Goal: Information Seeking & Learning: Learn about a topic

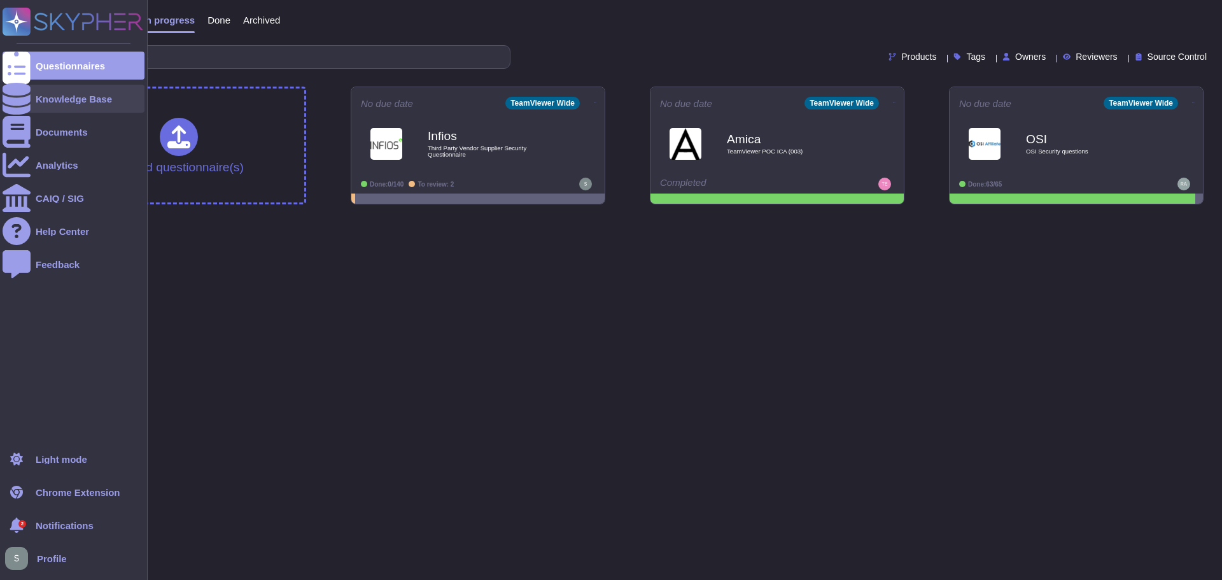
click at [10, 101] on div at bounding box center [17, 99] width 28 height 28
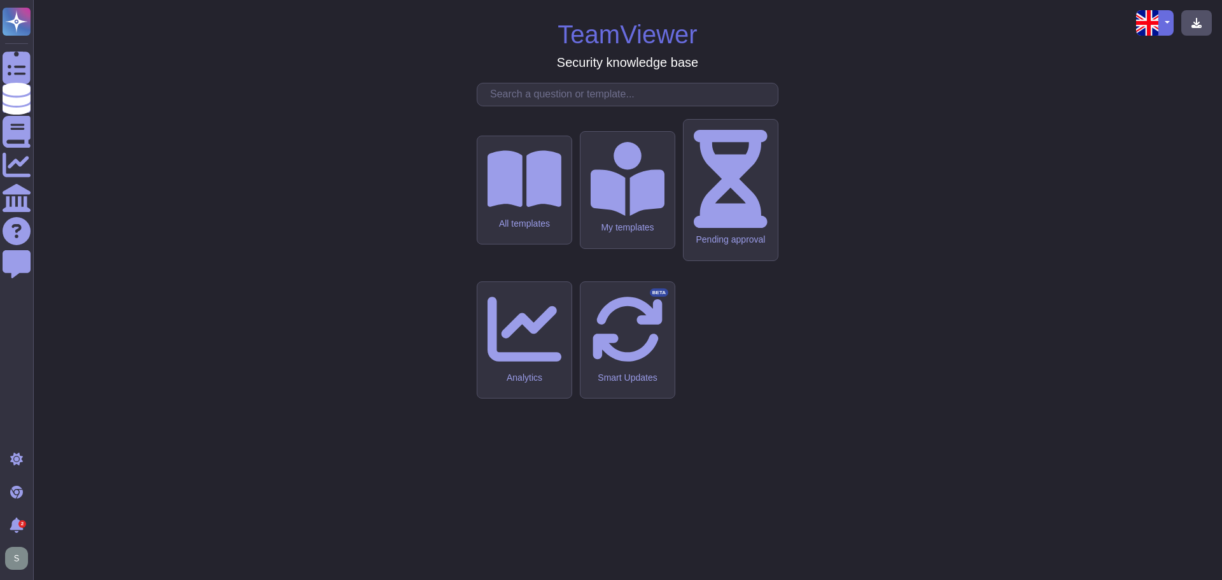
click at [523, 106] on input "text" at bounding box center [631, 94] width 294 height 22
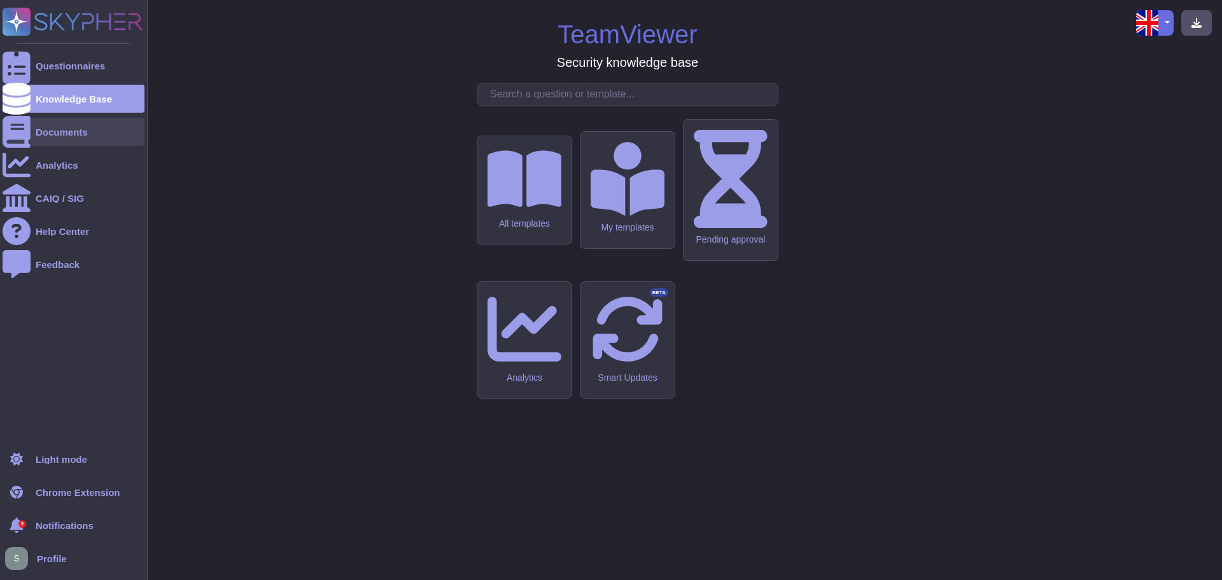
click at [55, 131] on div "Documents" at bounding box center [62, 132] width 52 height 10
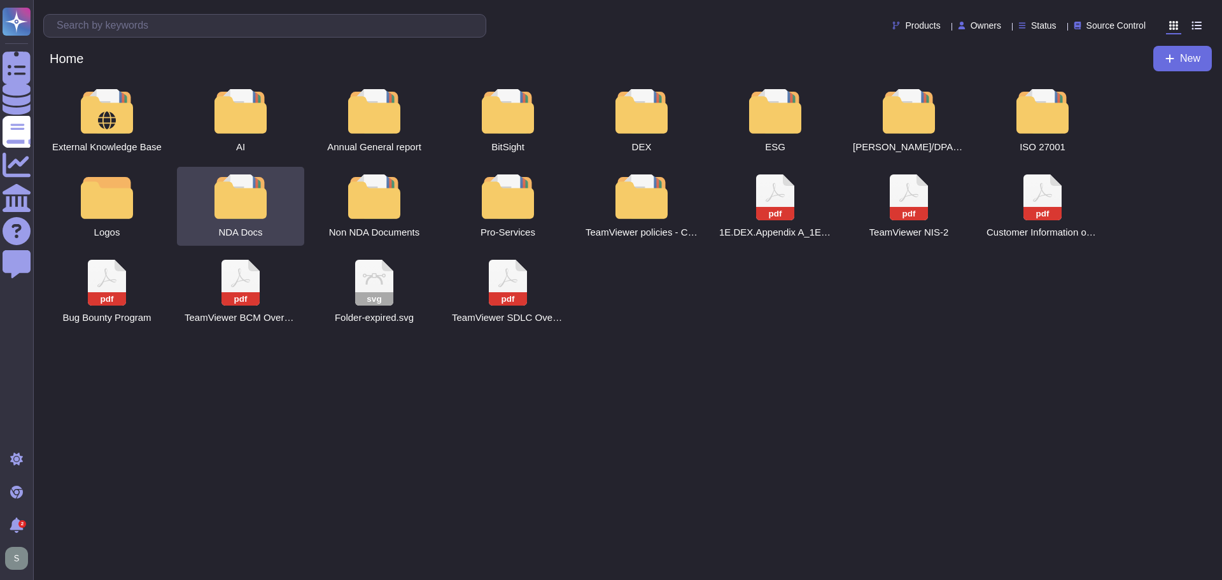
click at [253, 201] on div at bounding box center [241, 196] width 56 height 45
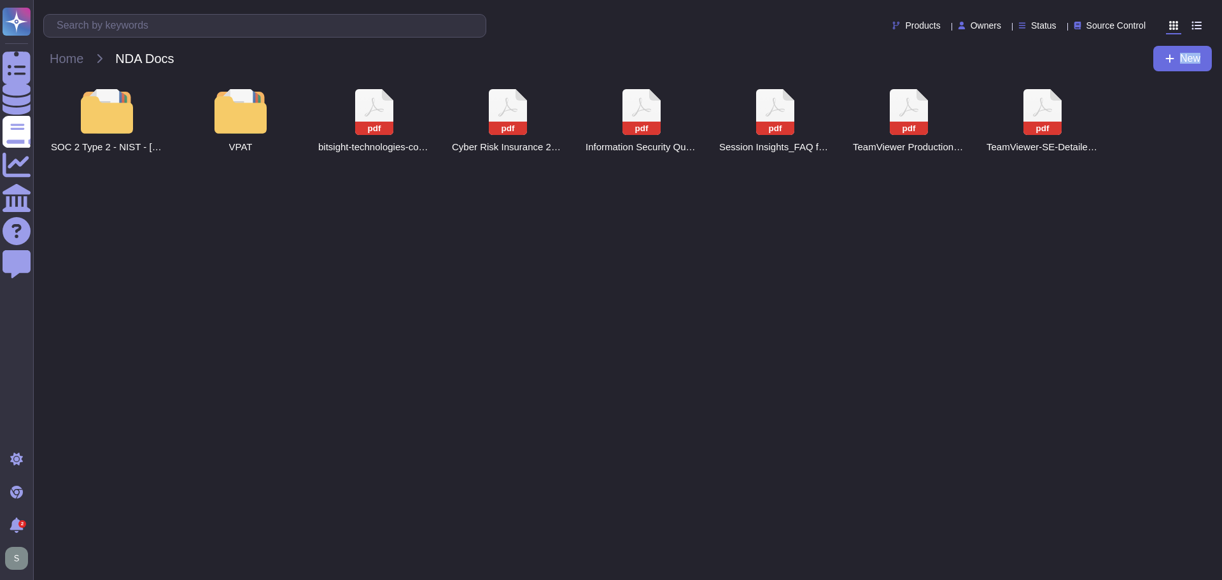
click at [253, 171] on html "Questionnaires Knowledge Base Documents Analytics CAIQ / SIG Help Center Feedba…" at bounding box center [611, 85] width 1222 height 171
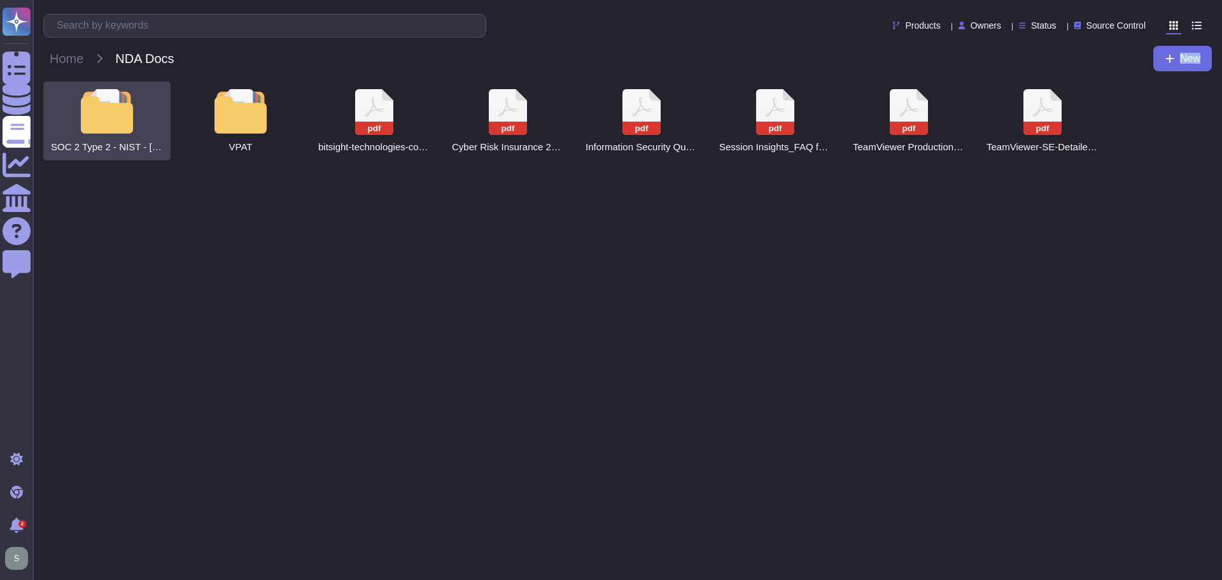
click at [132, 110] on div at bounding box center [107, 111] width 56 height 45
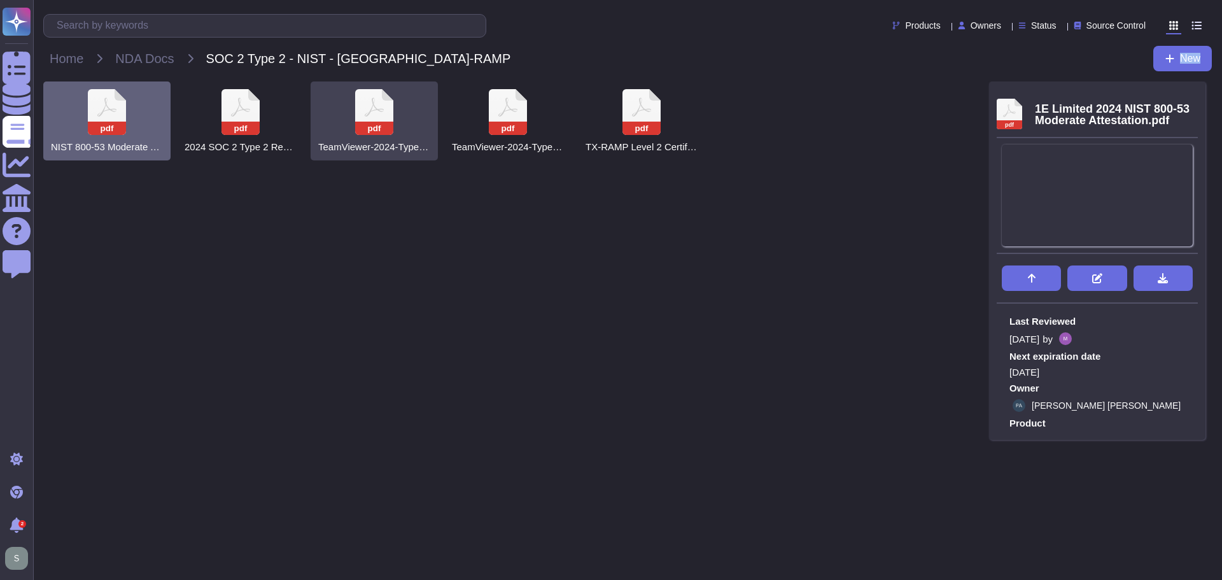
click at [126, 118] on icon at bounding box center [107, 112] width 38 height 46
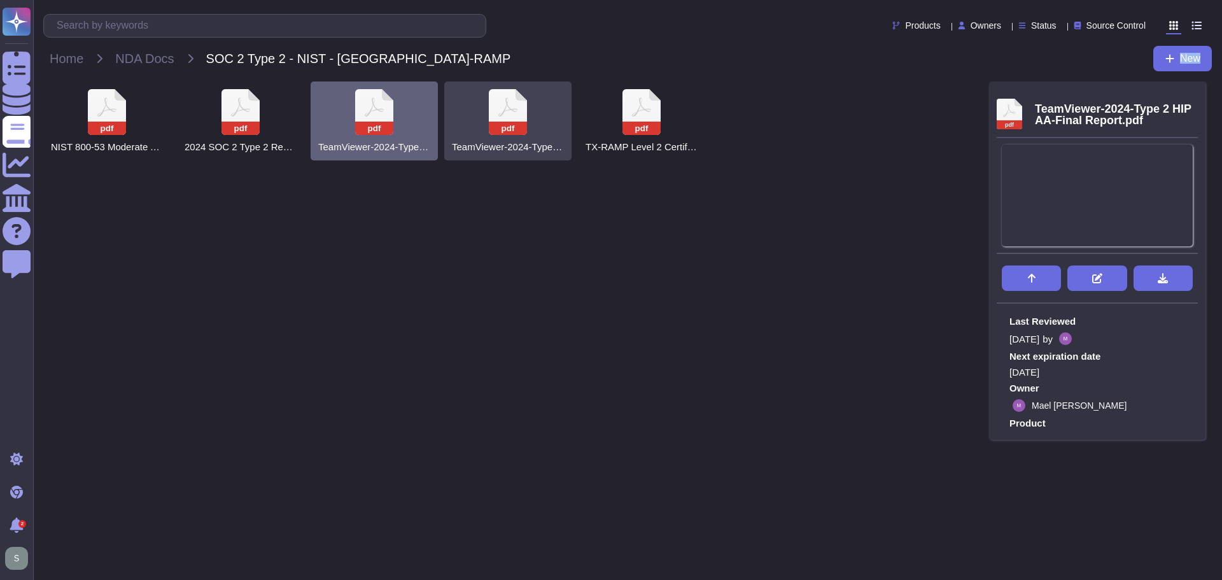
click at [464, 115] on div "pdf TeamViewer-2024-Type 2 SOC 2-Final Report.pdf" at bounding box center [507, 120] width 127 height 79
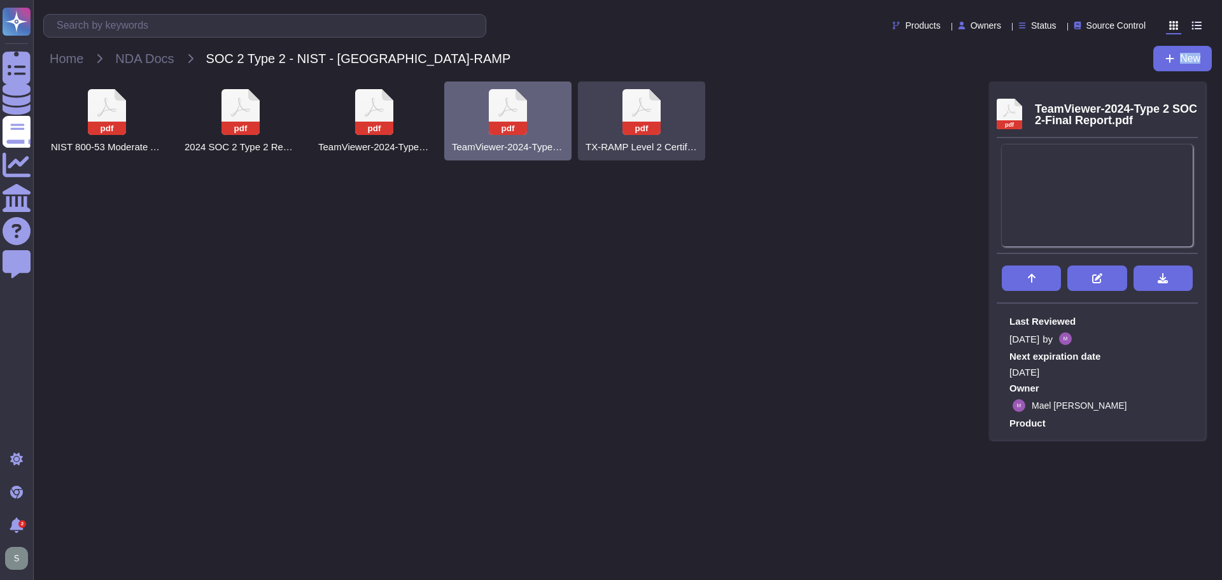
click at [126, 108] on icon at bounding box center [107, 112] width 38 height 46
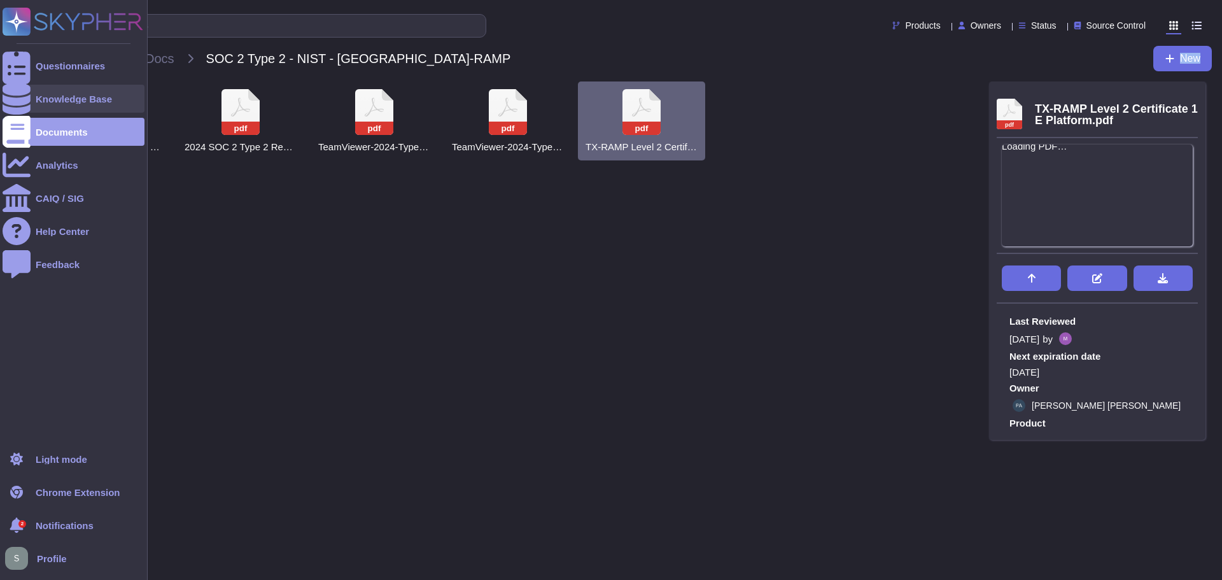
click at [18, 106] on div at bounding box center [17, 99] width 28 height 28
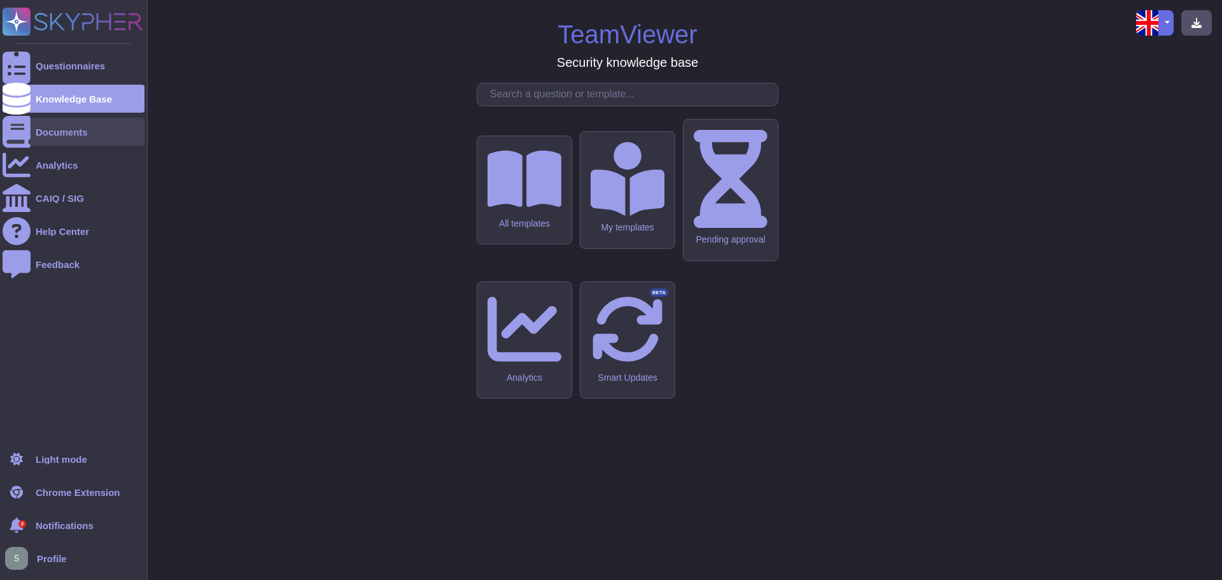
click at [54, 131] on div "Documents" at bounding box center [62, 132] width 52 height 10
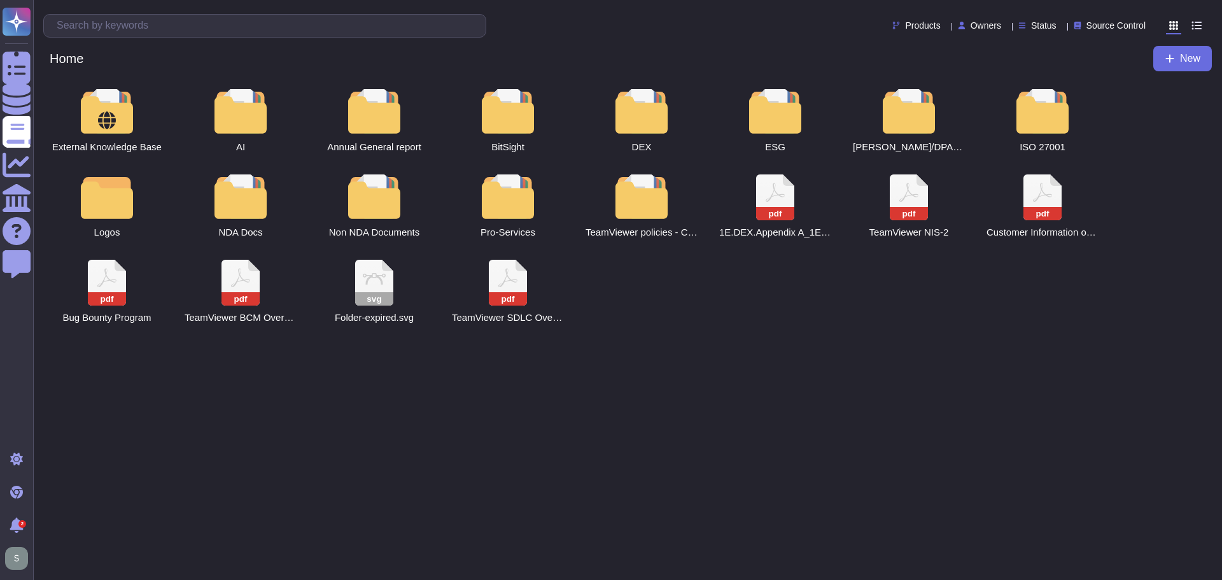
click at [1021, 121] on div at bounding box center [1043, 111] width 56 height 45
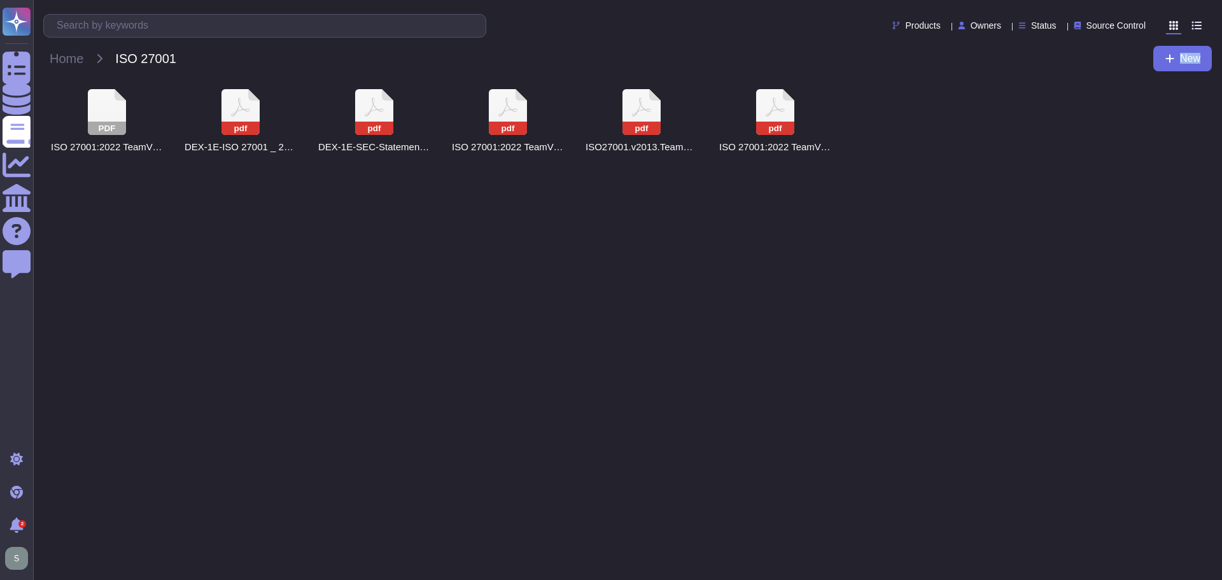
click at [1021, 121] on div "PDF ISO 27001:2022 TeamViewer Certificate pdf DEX-1E-ISO 27001 _ 2022 Certifica…" at bounding box center [627, 120] width 1169 height 79
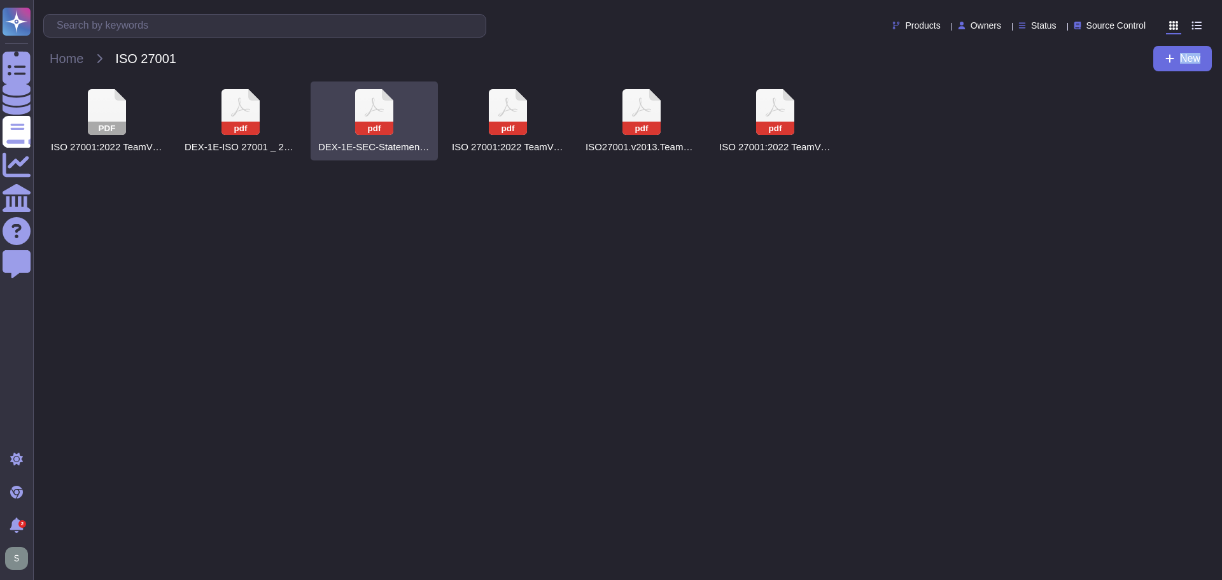
click at [397, 118] on div "pdf DEX-1E-SEC-Statement of Applicability-210325-120729.pdf" at bounding box center [374, 120] width 127 height 79
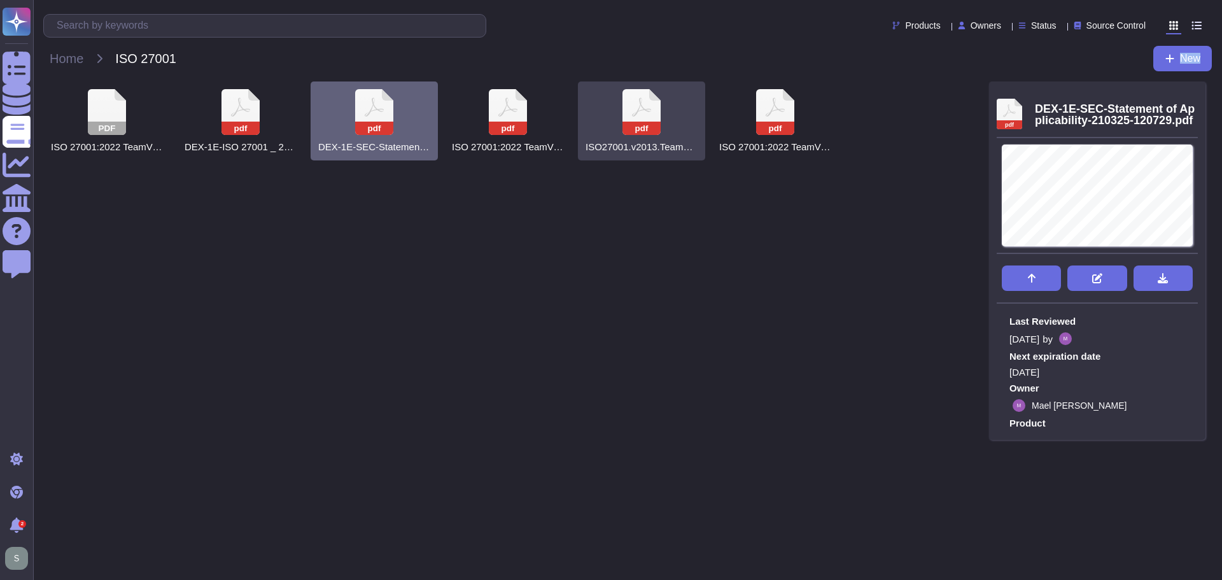
click at [126, 120] on icon at bounding box center [107, 112] width 38 height 46
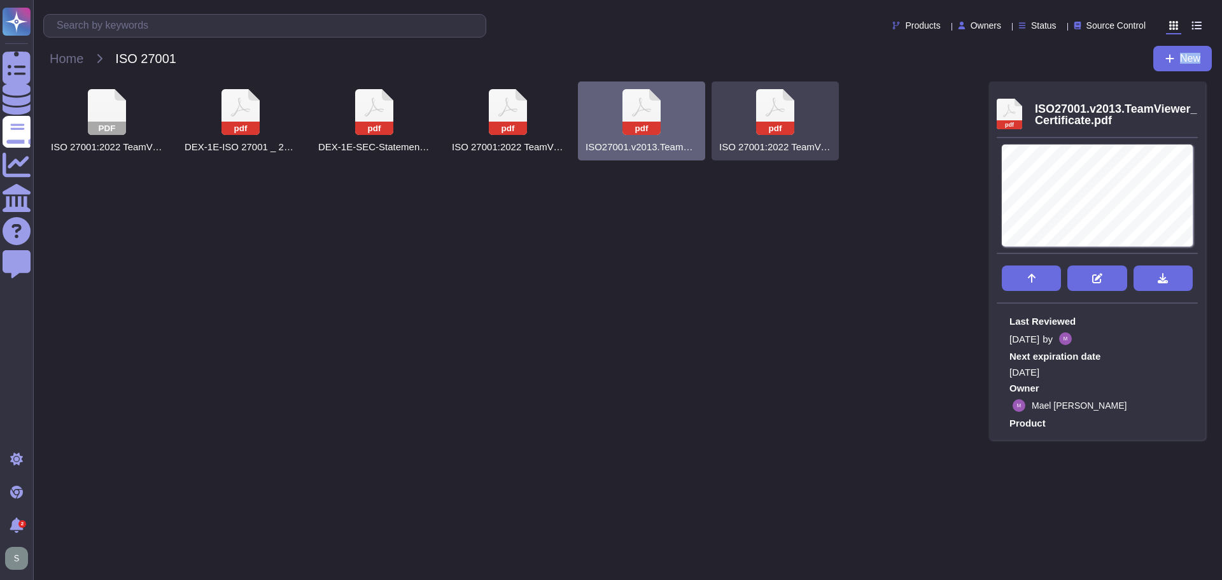
click at [126, 111] on icon at bounding box center [107, 112] width 38 height 46
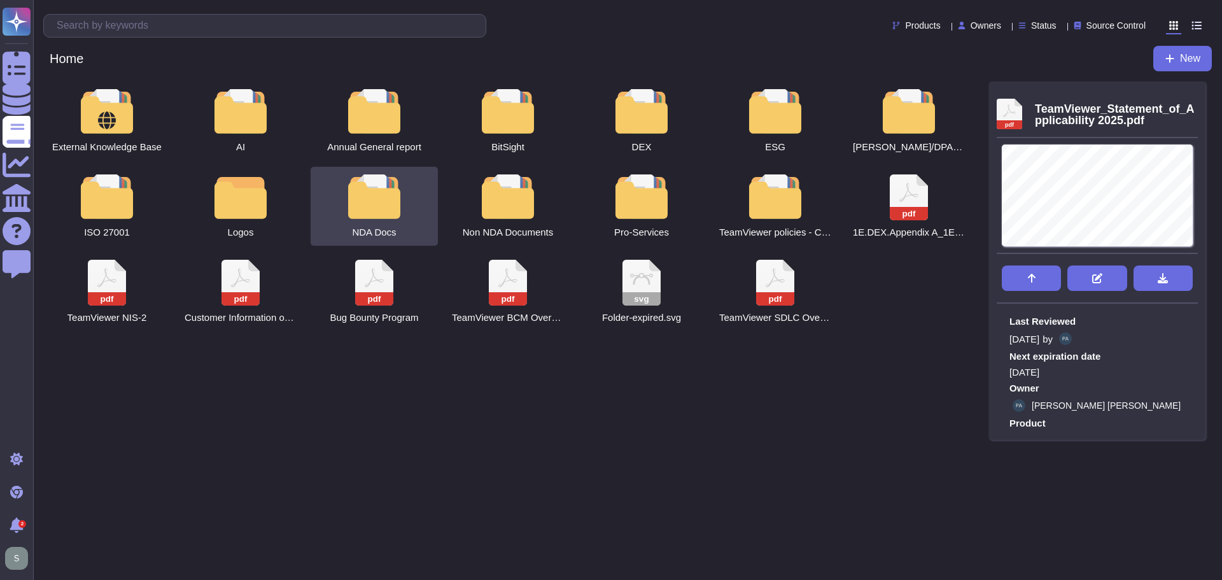
click at [377, 214] on div at bounding box center [374, 196] width 56 height 45
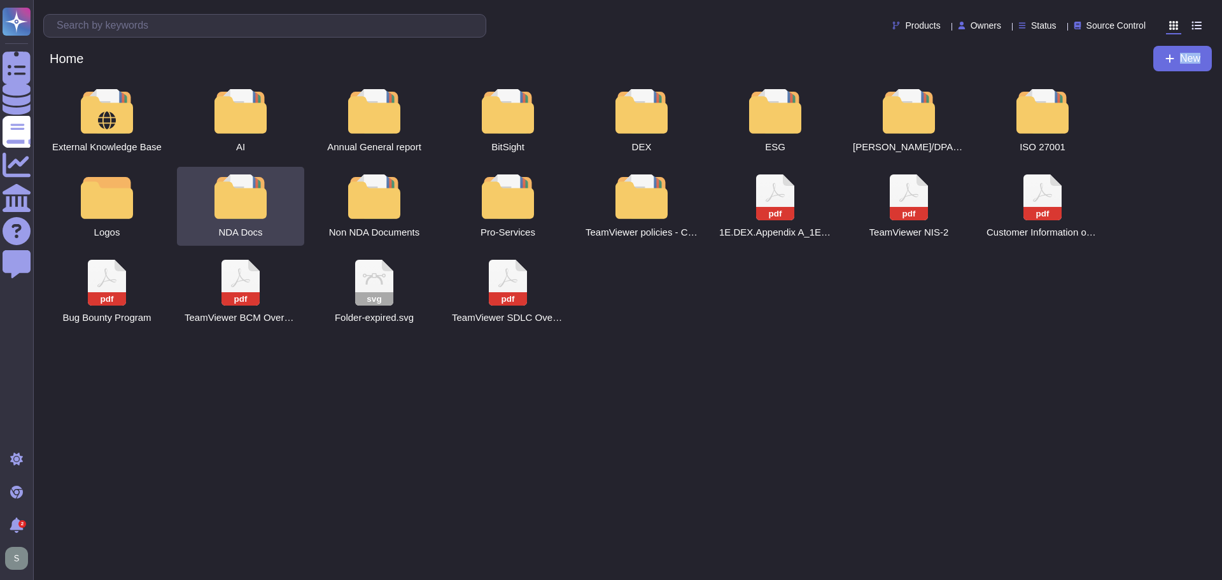
click at [377, 214] on html "Questionnaires Knowledge Base Documents Analytics CAIQ / SIG Help Center Feedba…" at bounding box center [611, 170] width 1222 height 341
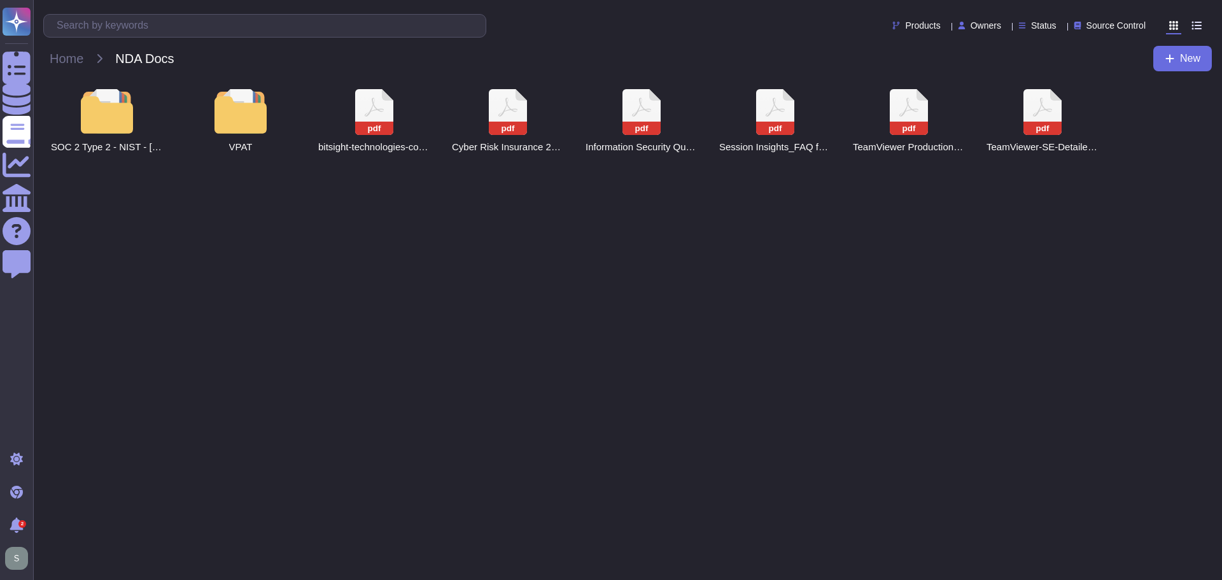
click at [383, 171] on html "Questionnaires Knowledge Base Documents Analytics CAIQ / SIG Help Center Feedba…" at bounding box center [611, 85] width 1222 height 171
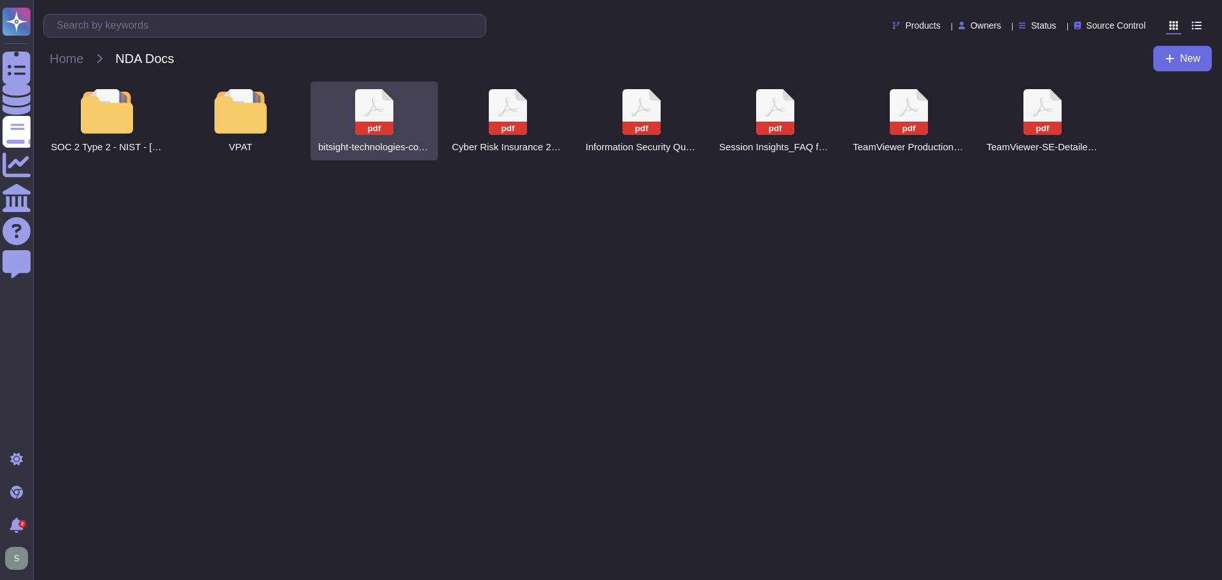
click at [393, 114] on div "pdf bitsight-technologies-company-overview-teamviewer-se-2024-11-14.pdf" at bounding box center [374, 120] width 127 height 79
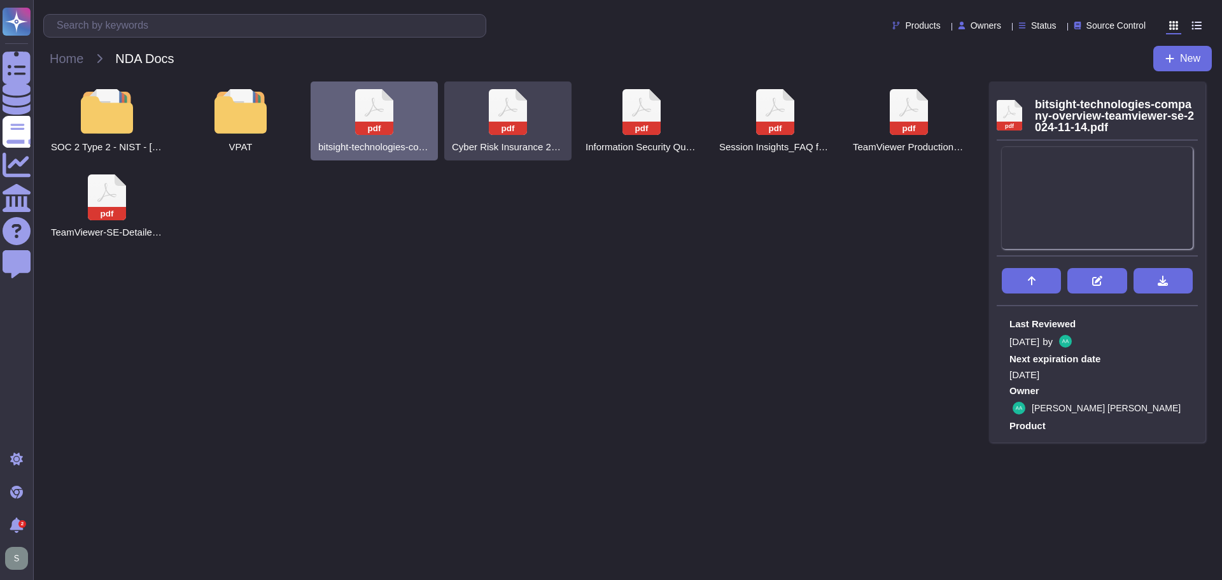
click at [393, 101] on icon at bounding box center [374, 112] width 38 height 46
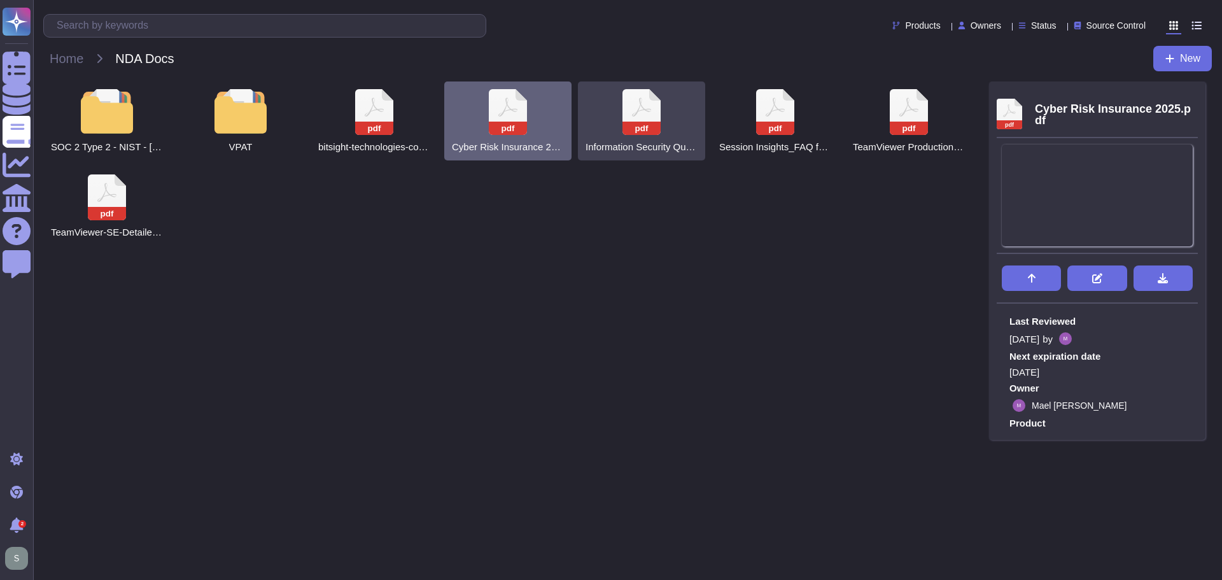
click at [393, 110] on icon at bounding box center [374, 112] width 38 height 46
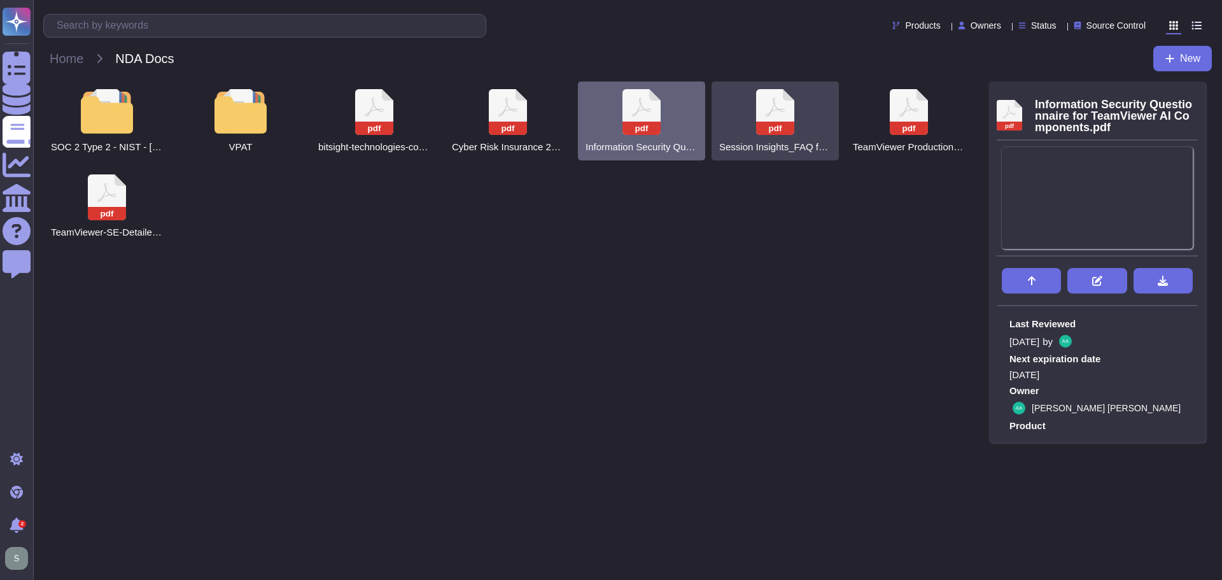
click at [393, 115] on icon at bounding box center [374, 112] width 38 height 46
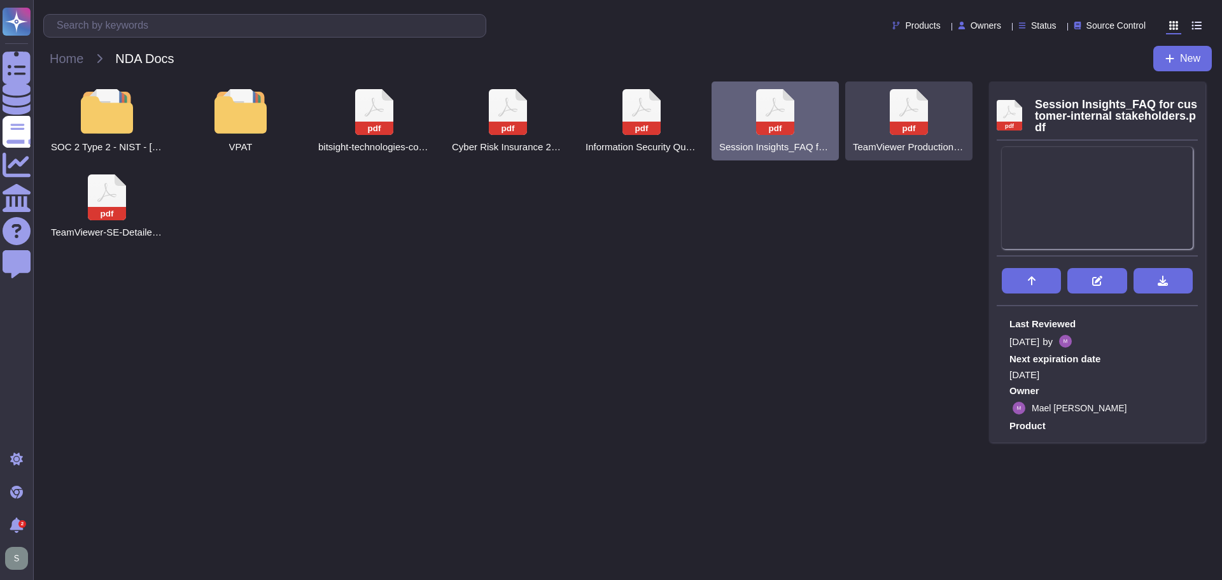
click at [393, 120] on icon at bounding box center [374, 112] width 38 height 46
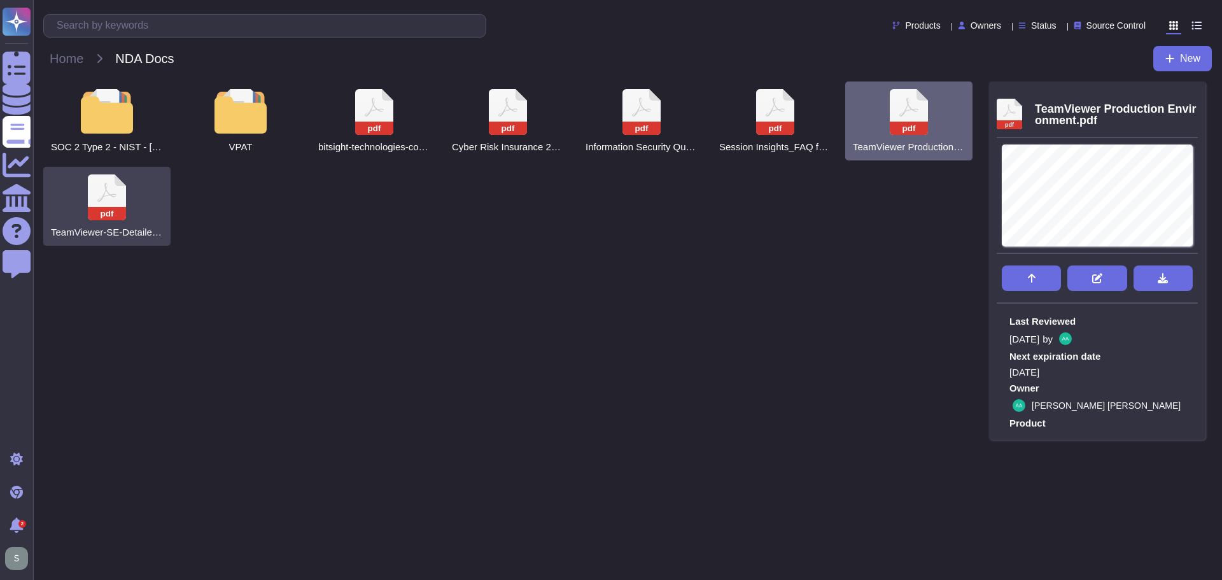
click at [86, 201] on div "pdf TeamViewer-SE-Detailed-Report-2024-11-14.pdf" at bounding box center [106, 206] width 127 height 79
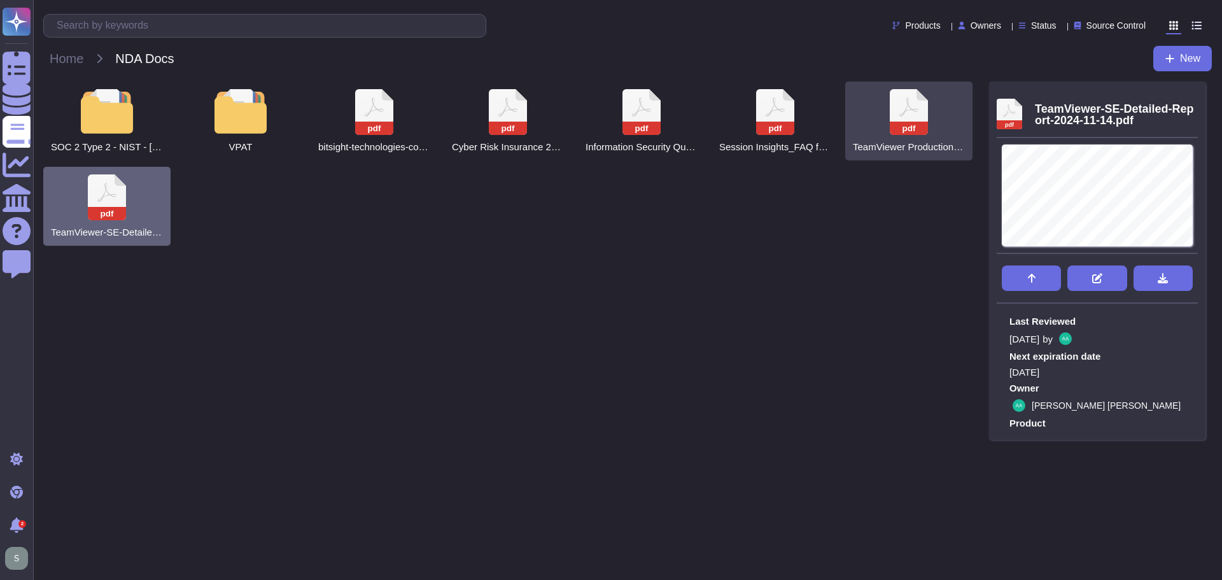
click at [393, 112] on icon at bounding box center [374, 112] width 38 height 46
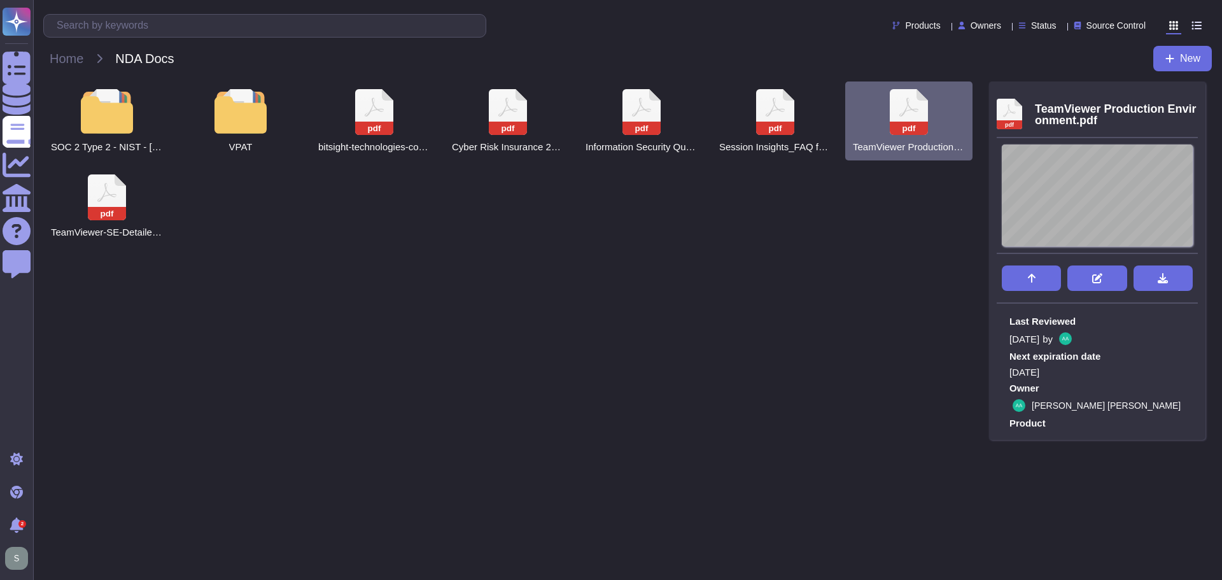
click at [1181, 160] on icon at bounding box center [1181, 160] width 0 height 0
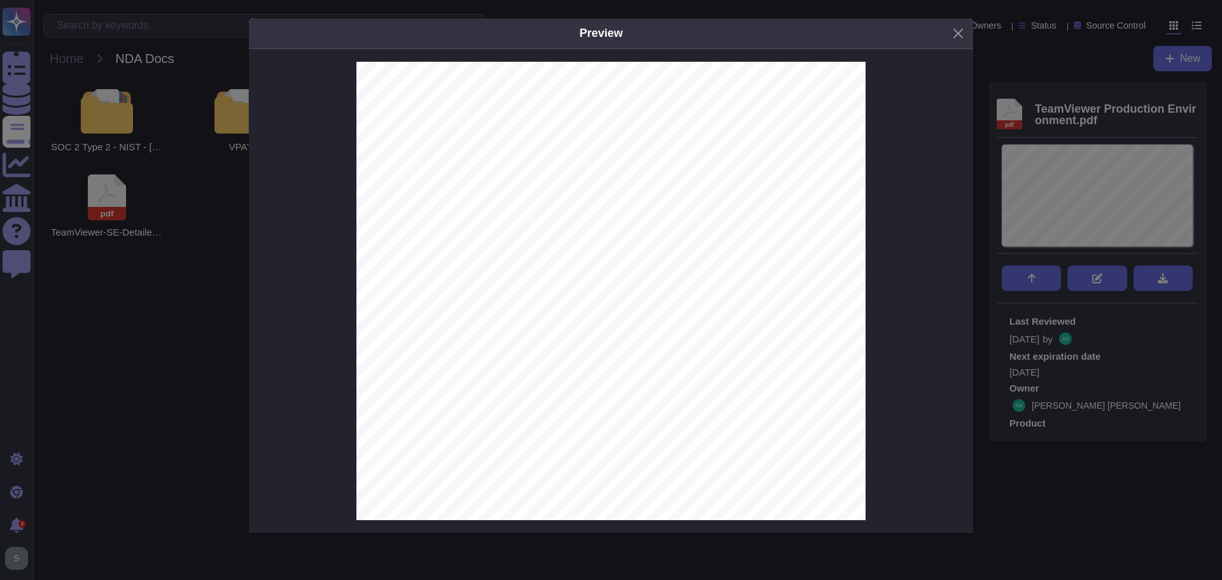
scroll to position [271, 0]
click at [953, 38] on button "Close" at bounding box center [958, 34] width 20 height 20
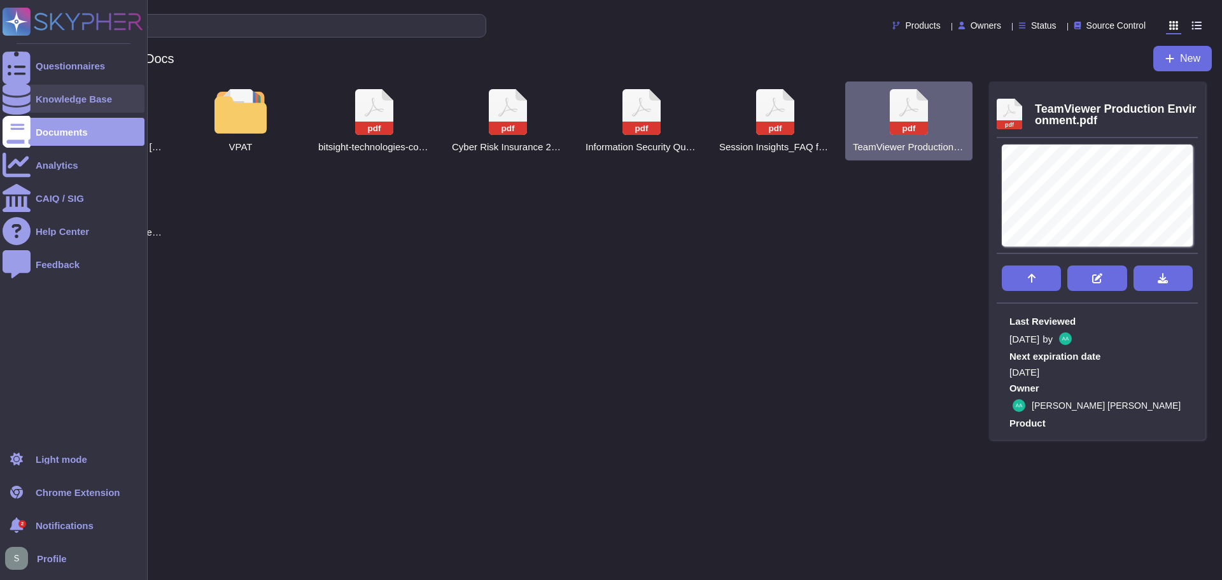
click at [22, 104] on div at bounding box center [17, 99] width 28 height 28
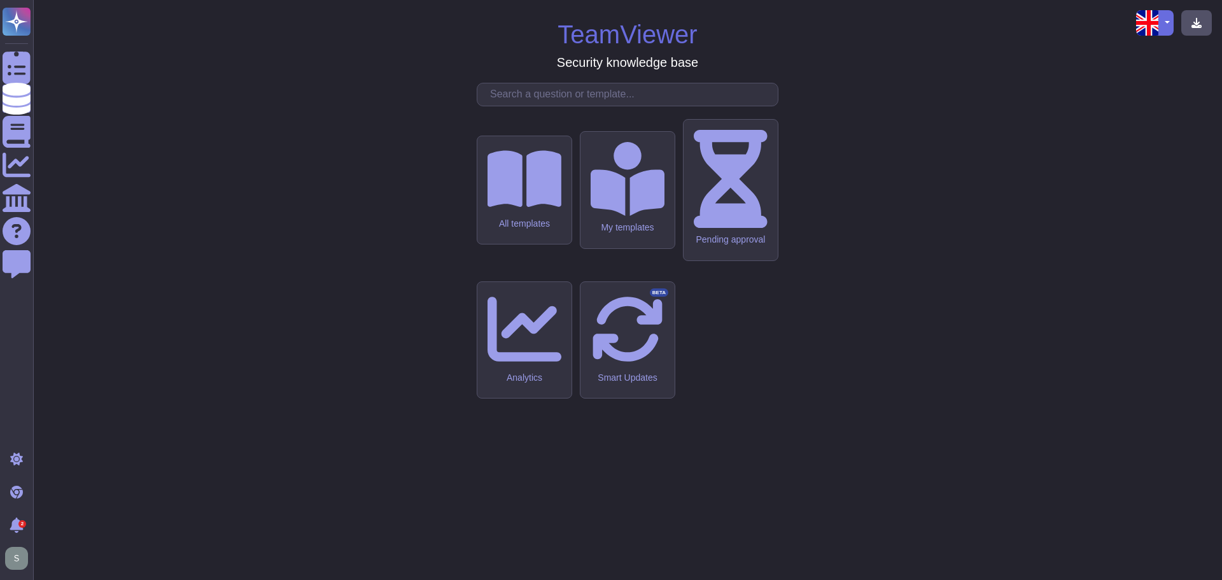
click at [541, 106] on input "text" at bounding box center [631, 94] width 294 height 22
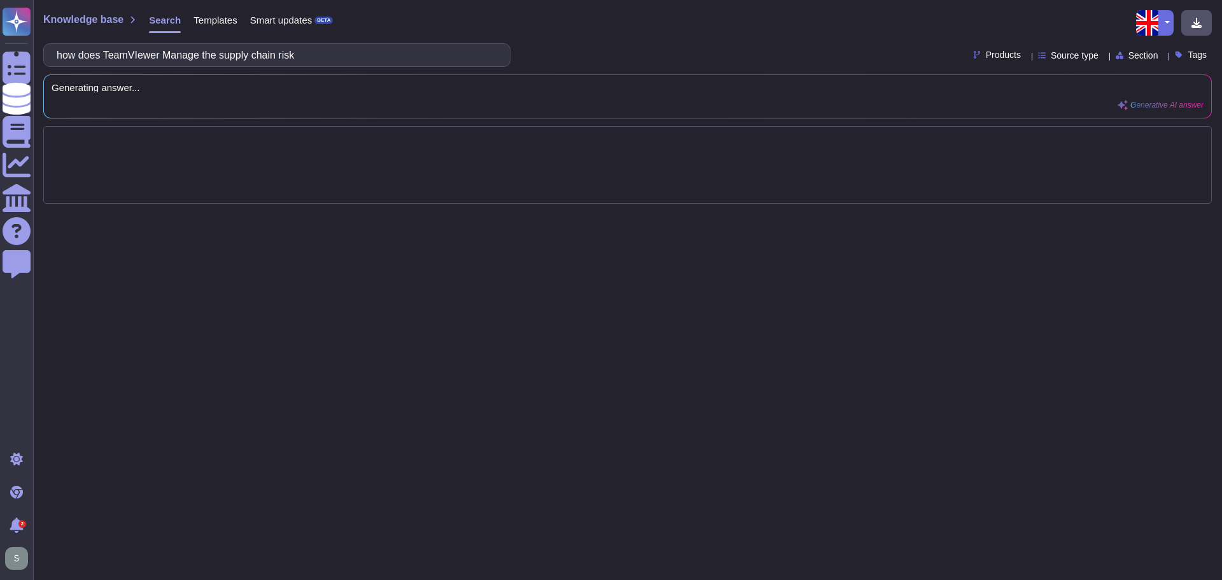
click at [355, 62] on input "how does TeamVIewer Manage the supply chain risk" at bounding box center [273, 55] width 447 height 22
type input "how does TeamViewer Manage the supply chain risk?"
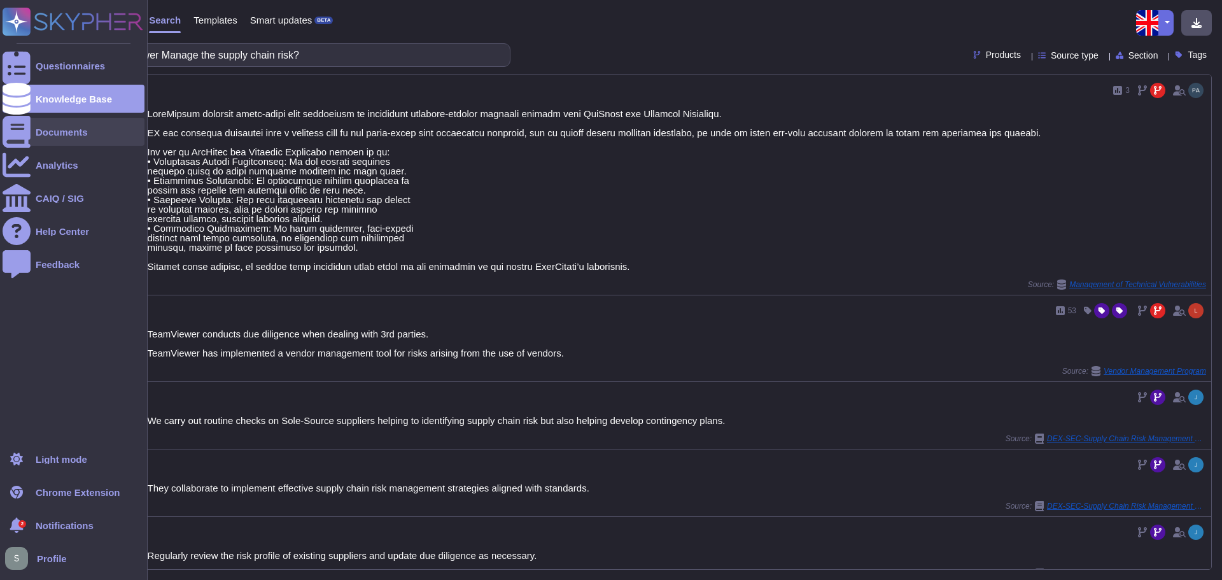
click at [38, 137] on div "Documents" at bounding box center [74, 132] width 142 height 28
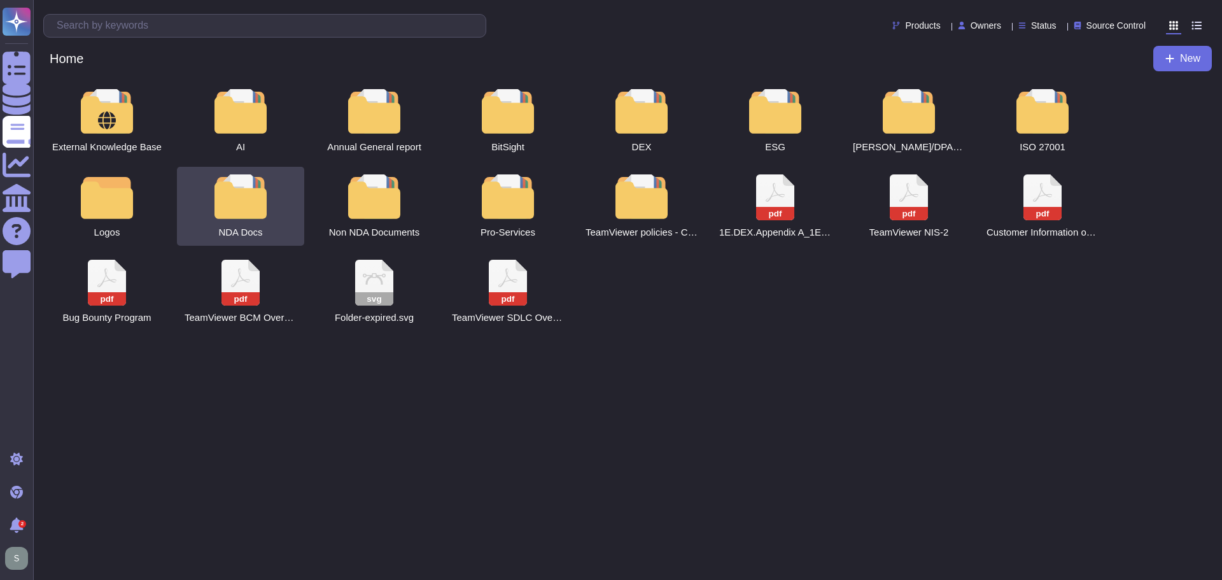
click at [260, 209] on div at bounding box center [241, 196] width 56 height 45
click at [260, 209] on html "Questionnaires Knowledge Base Documents Analytics CAIQ / SIG Help Center Feedba…" at bounding box center [611, 170] width 1222 height 341
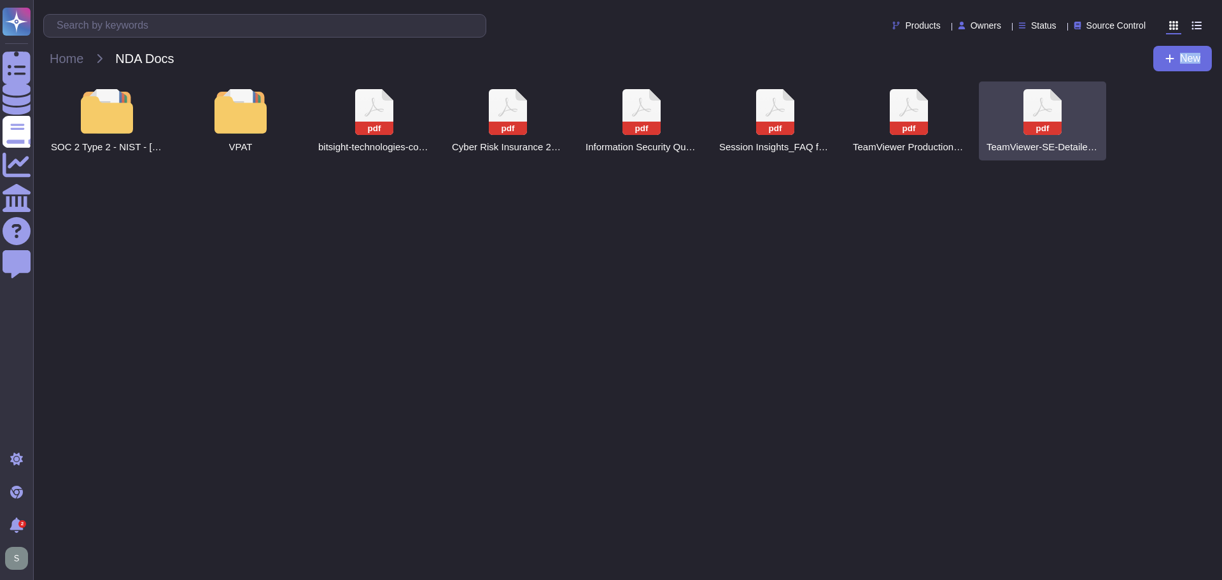
click at [393, 118] on icon at bounding box center [374, 112] width 38 height 46
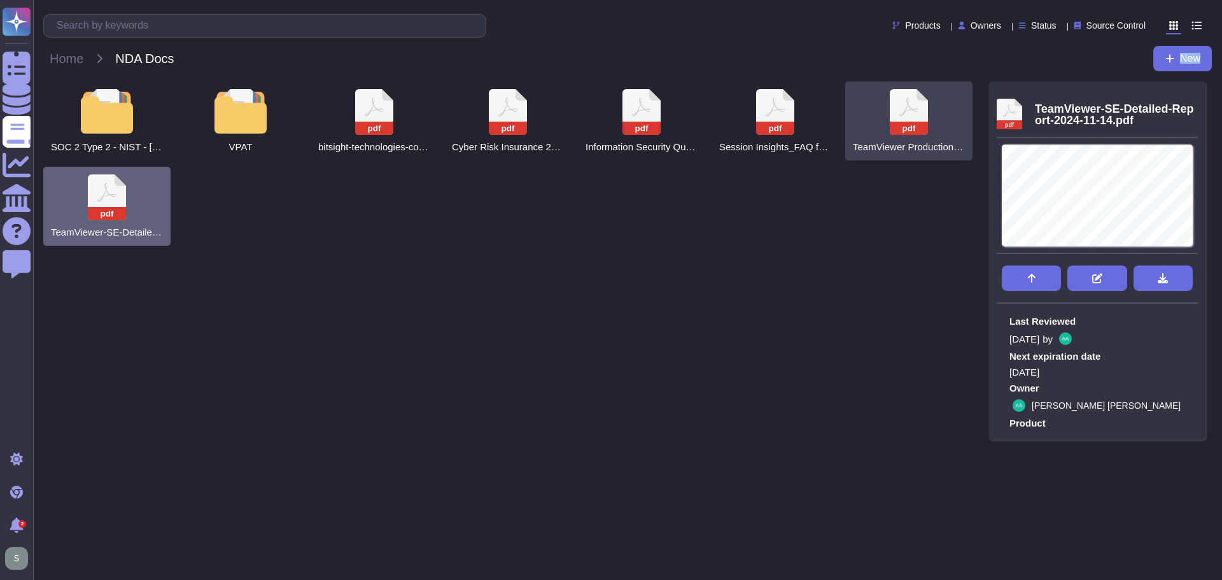
click at [393, 113] on icon at bounding box center [374, 112] width 38 height 46
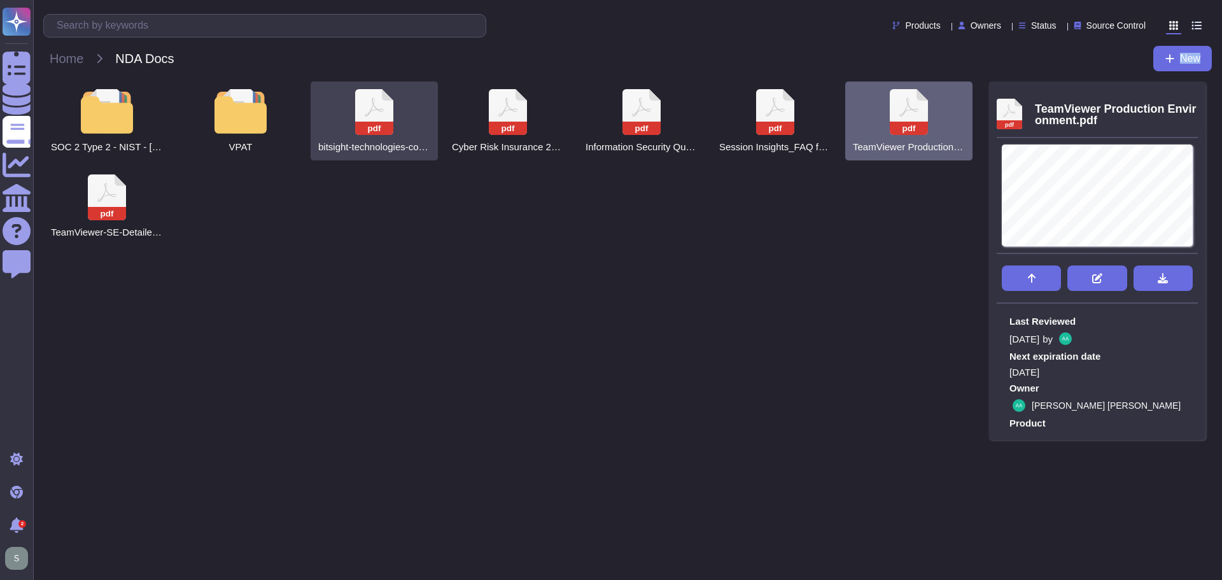
click at [371, 113] on icon at bounding box center [374, 112] width 38 height 46
